Goal: Understand site structure: Understand site structure

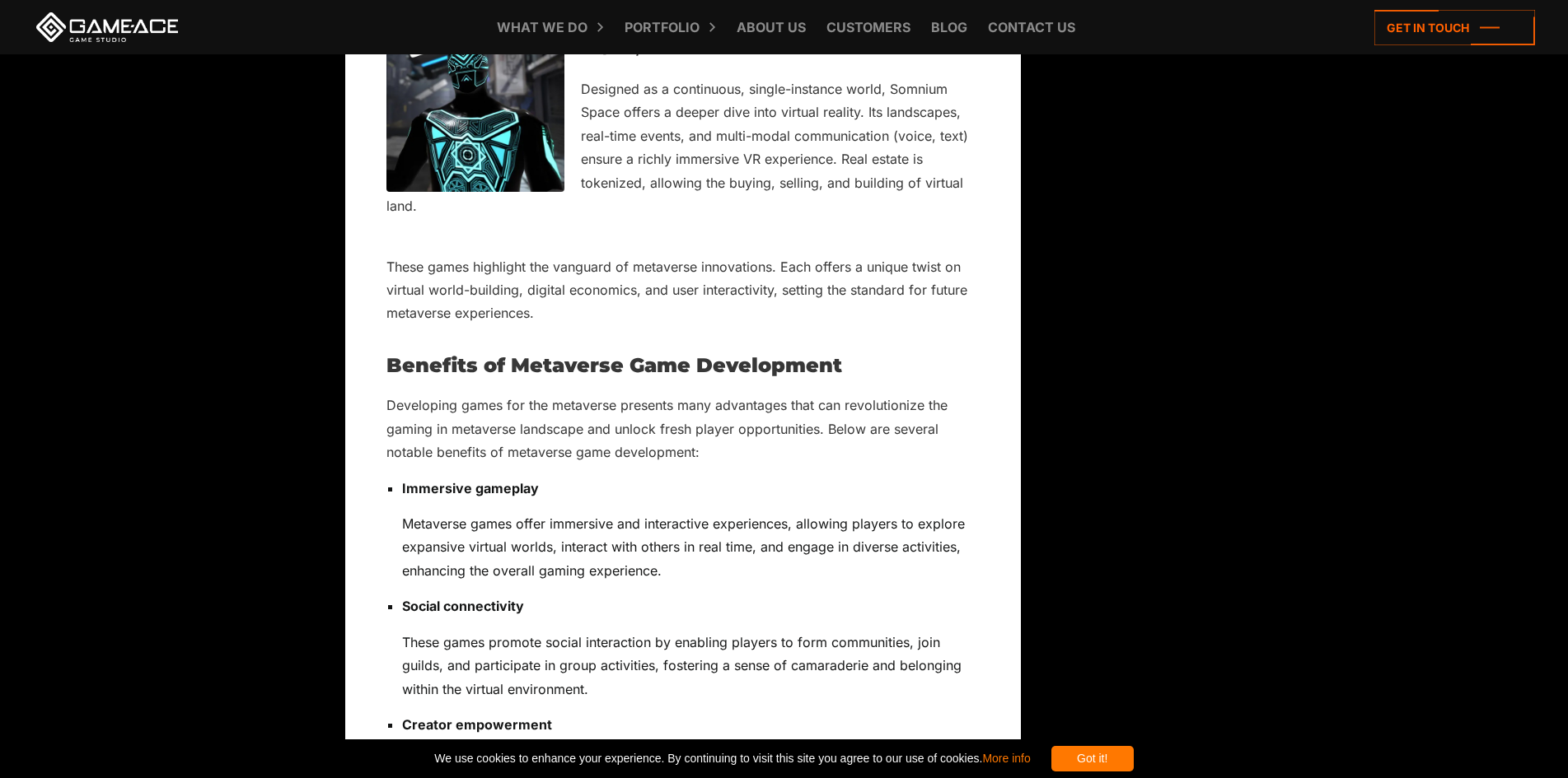
scroll to position [8894, 0]
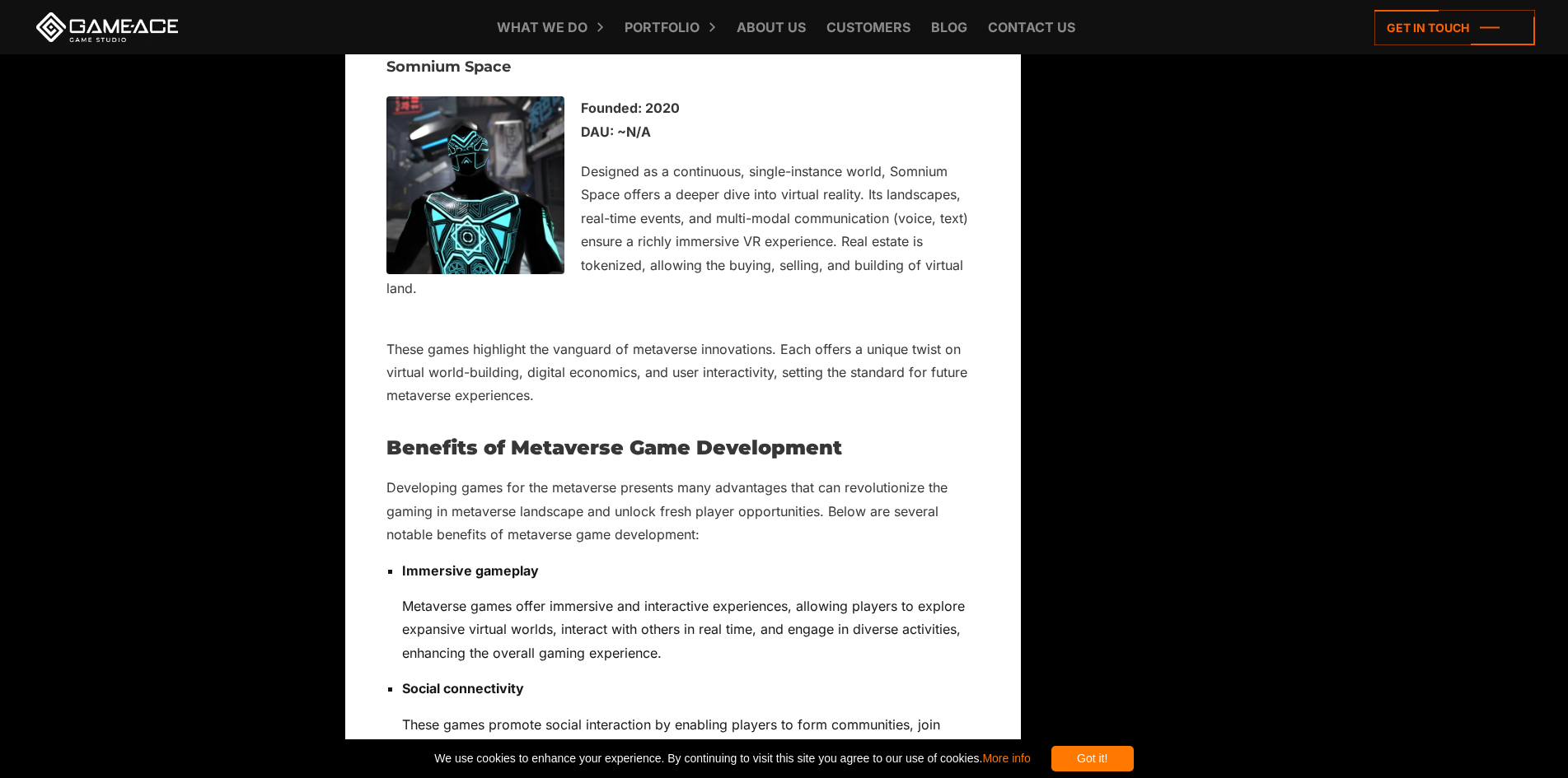
click at [0, 0] on icon at bounding box center [0, 0] width 0 height 0
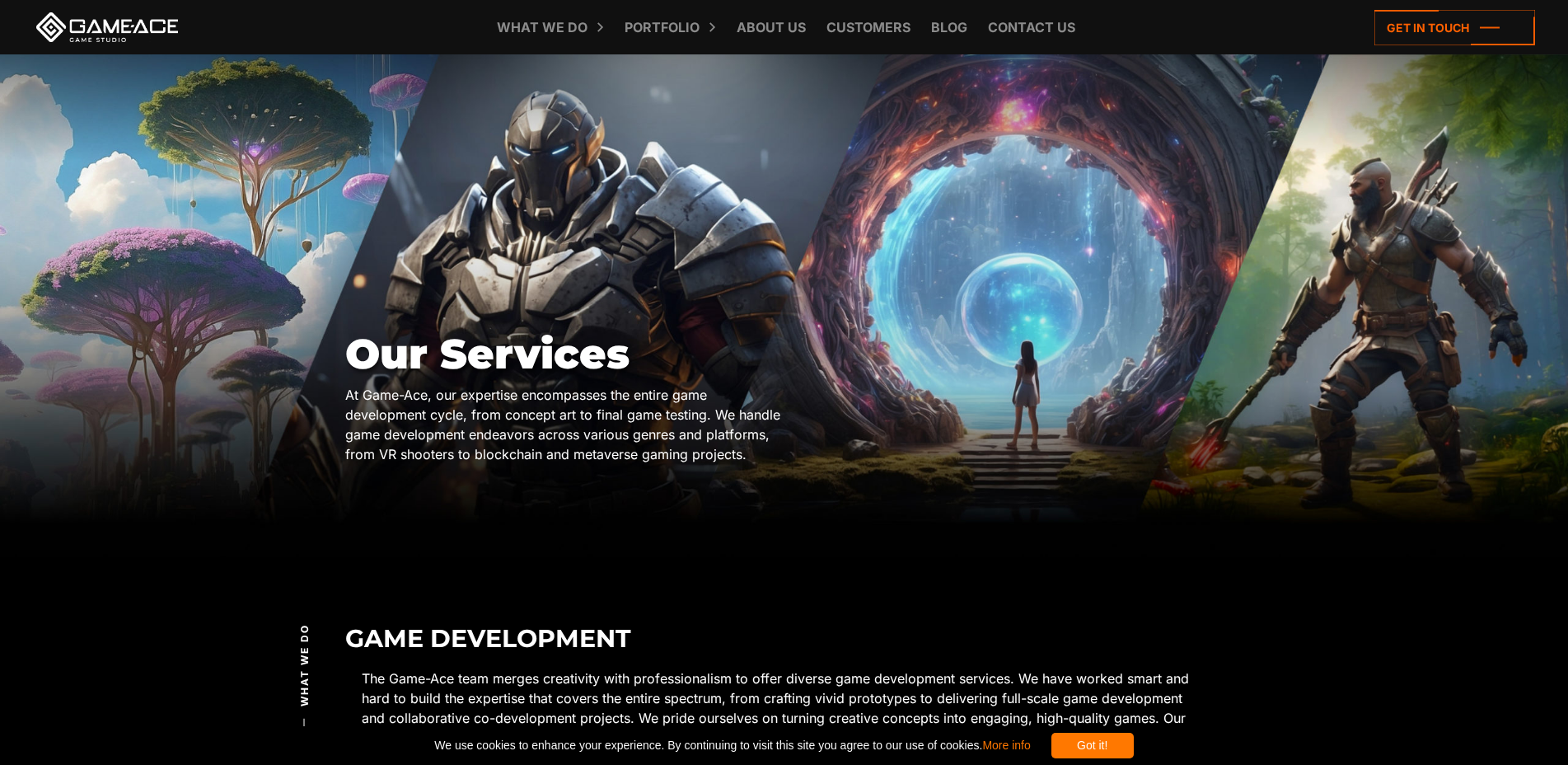
click at [297, 623] on span "What we do" at bounding box center [304, 664] width 14 height 82
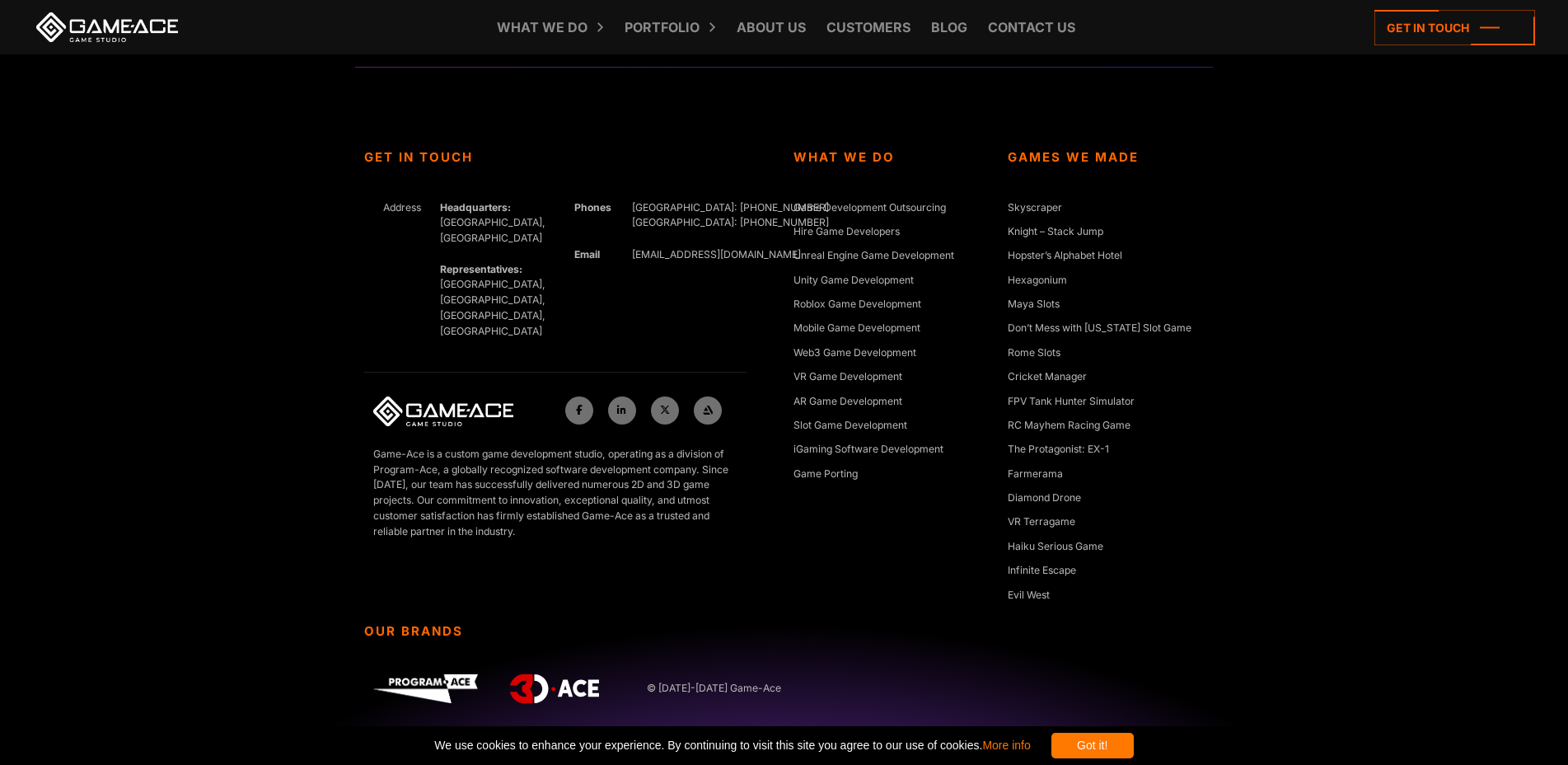
scroll to position [40631, 0]
